Goal: Information Seeking & Learning: Understand process/instructions

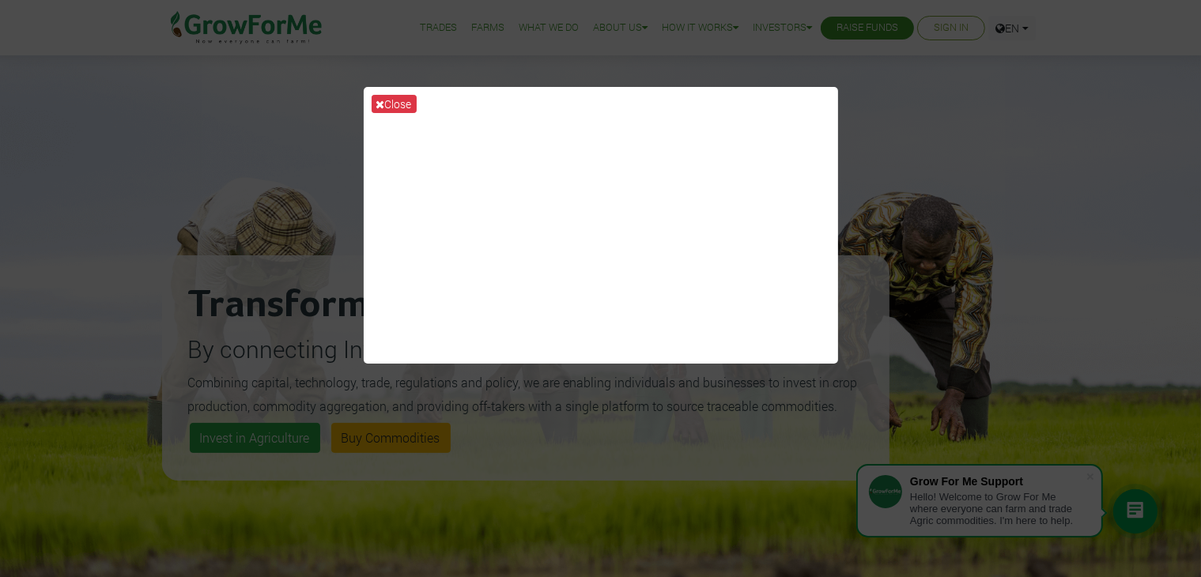
drag, startPoint x: 0, startPoint y: 0, endPoint x: 40, endPoint y: 308, distance: 310.2
click at [40, 308] on div "Close" at bounding box center [600, 288] width 1201 height 577
click at [930, 349] on div "Close" at bounding box center [600, 288] width 1201 height 577
click at [398, 97] on button "Close" at bounding box center [394, 104] width 45 height 18
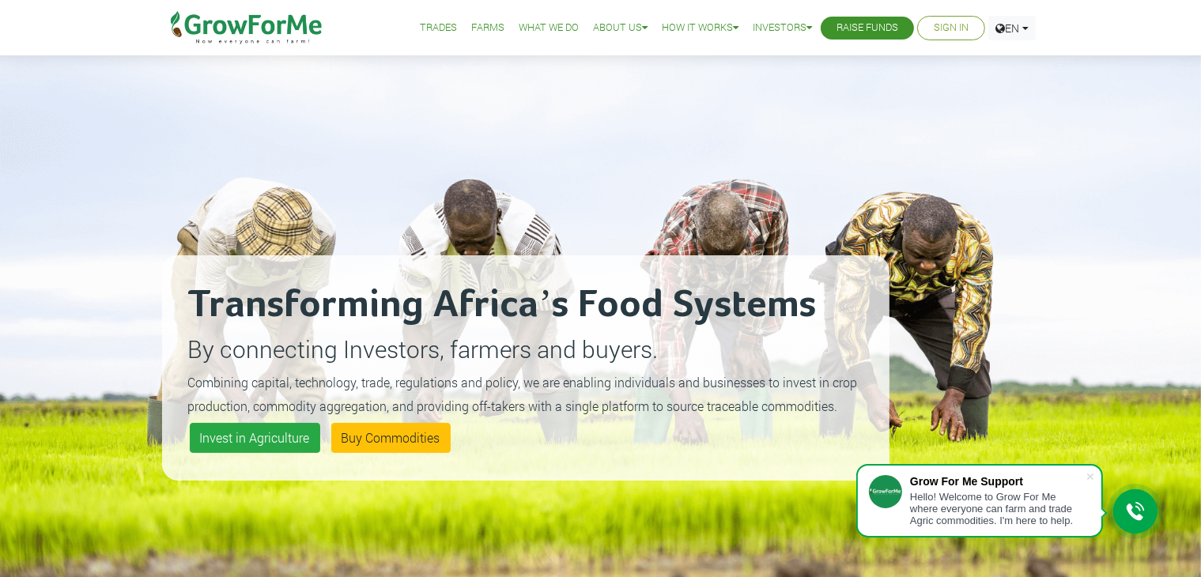
click at [144, 270] on div "Transforming Africa’s Food Systems By connecting Investors, farmers and buyers.…" at bounding box center [600, 348] width 1201 height 696
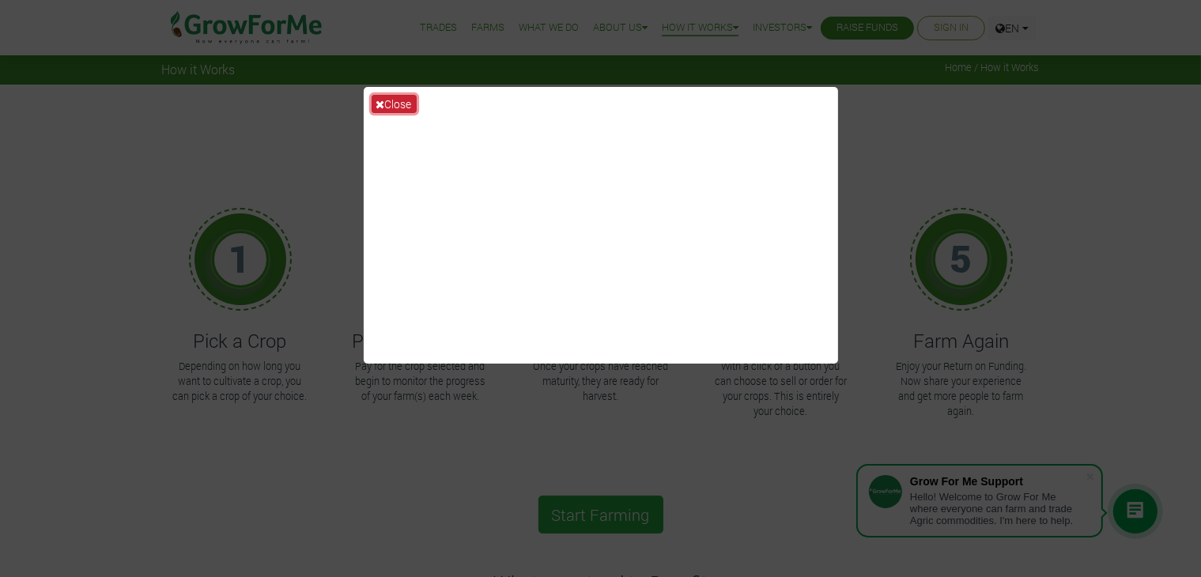
click at [392, 98] on button "Close" at bounding box center [394, 104] width 45 height 18
